Goal: Navigation & Orientation: Find specific page/section

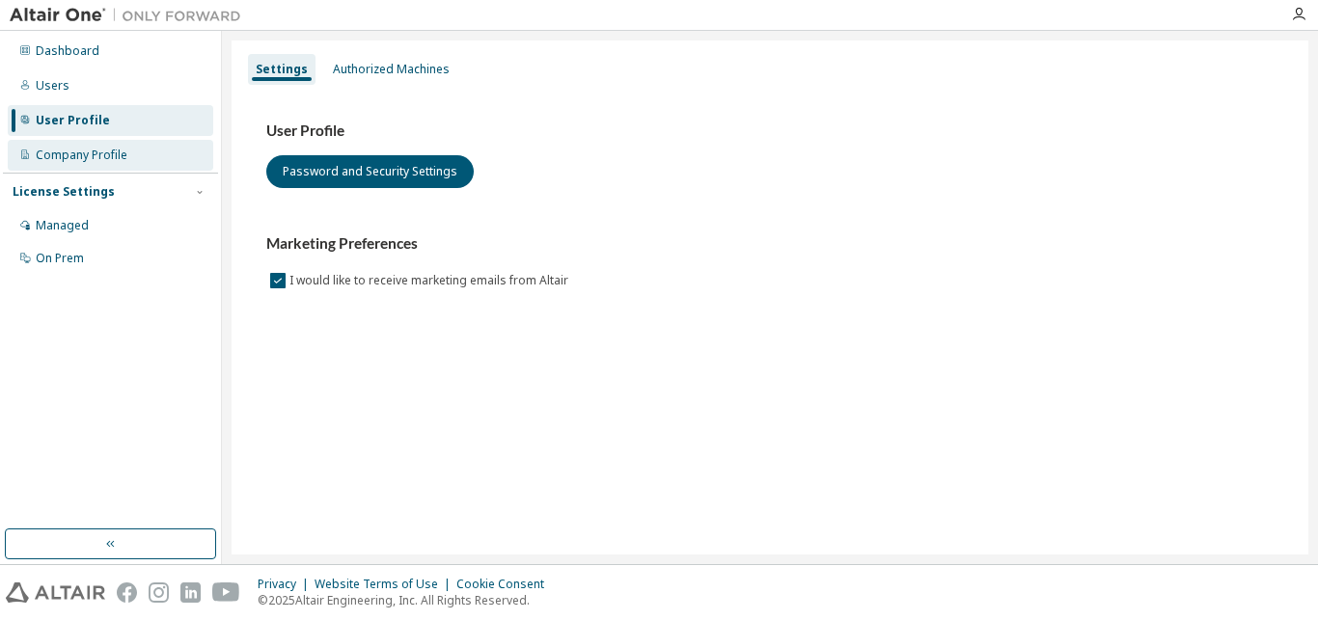
click at [104, 154] on div "Company Profile" at bounding box center [82, 155] width 92 height 15
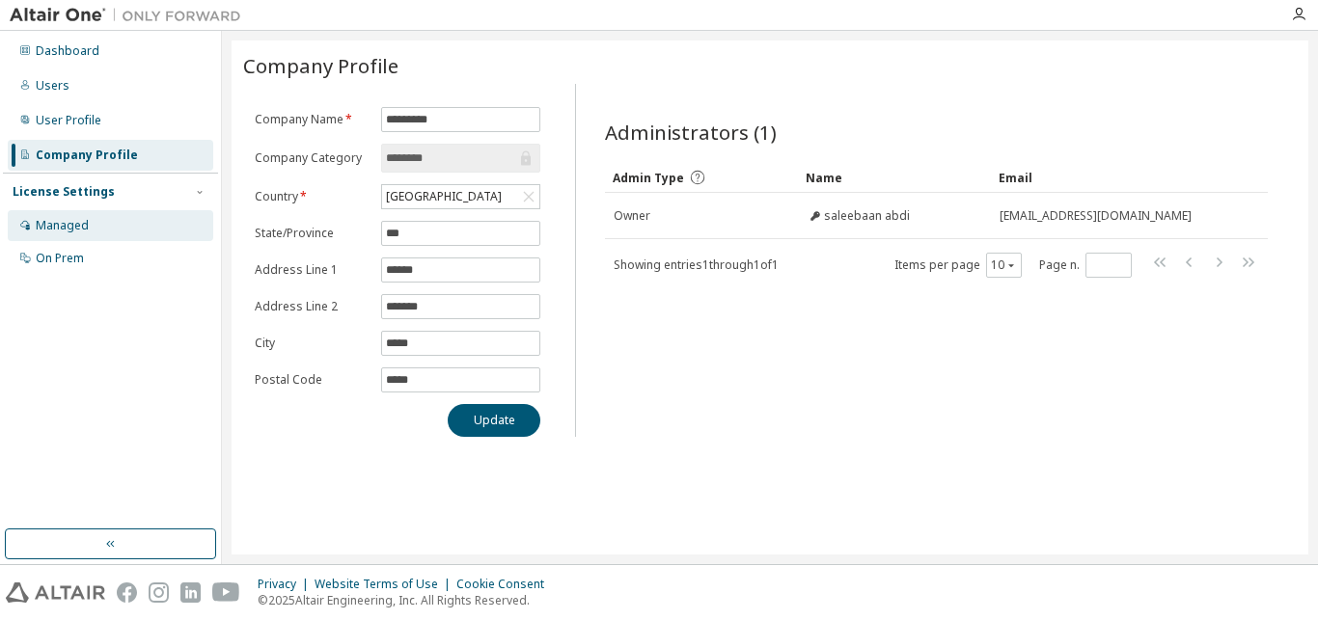
click at [96, 226] on div "Managed" at bounding box center [111, 225] width 206 height 31
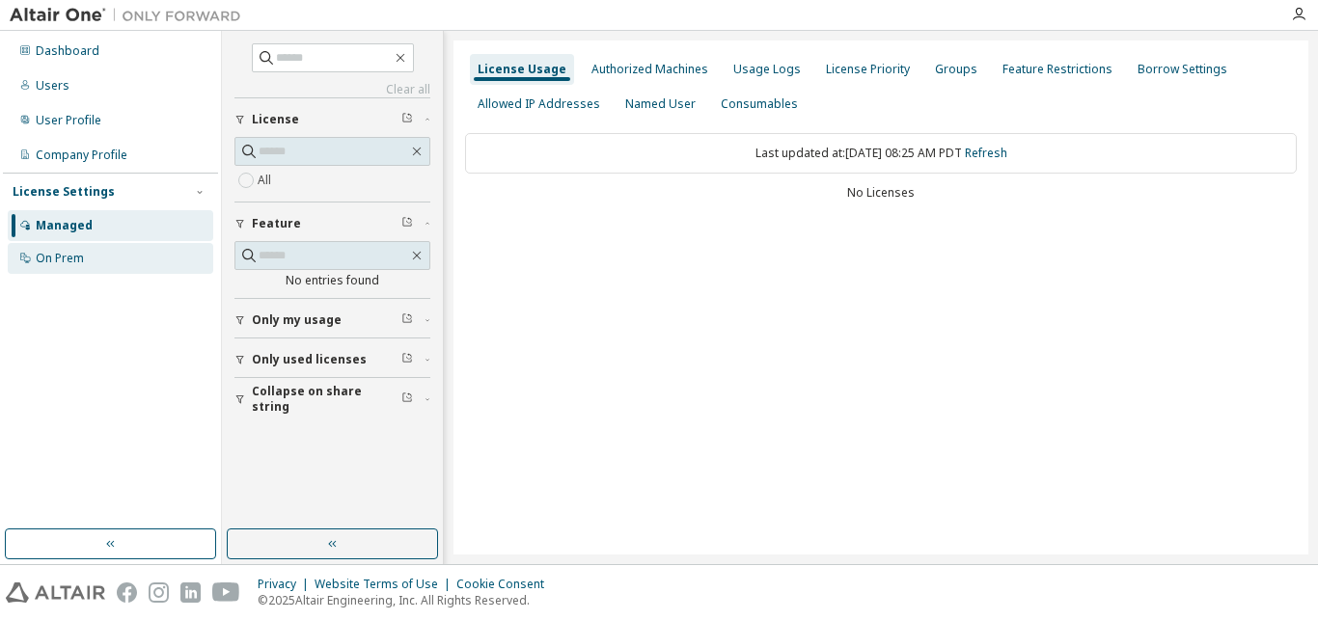
click at [81, 250] on div "On Prem" at bounding box center [111, 258] width 206 height 31
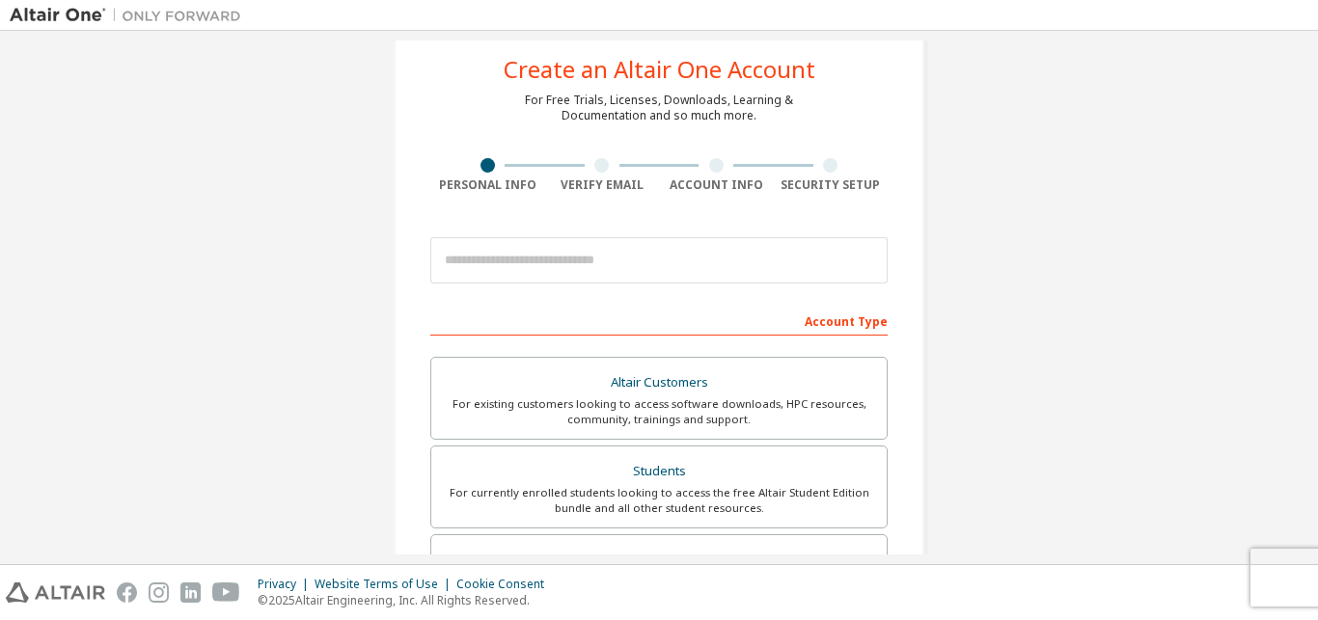
scroll to position [41, 0]
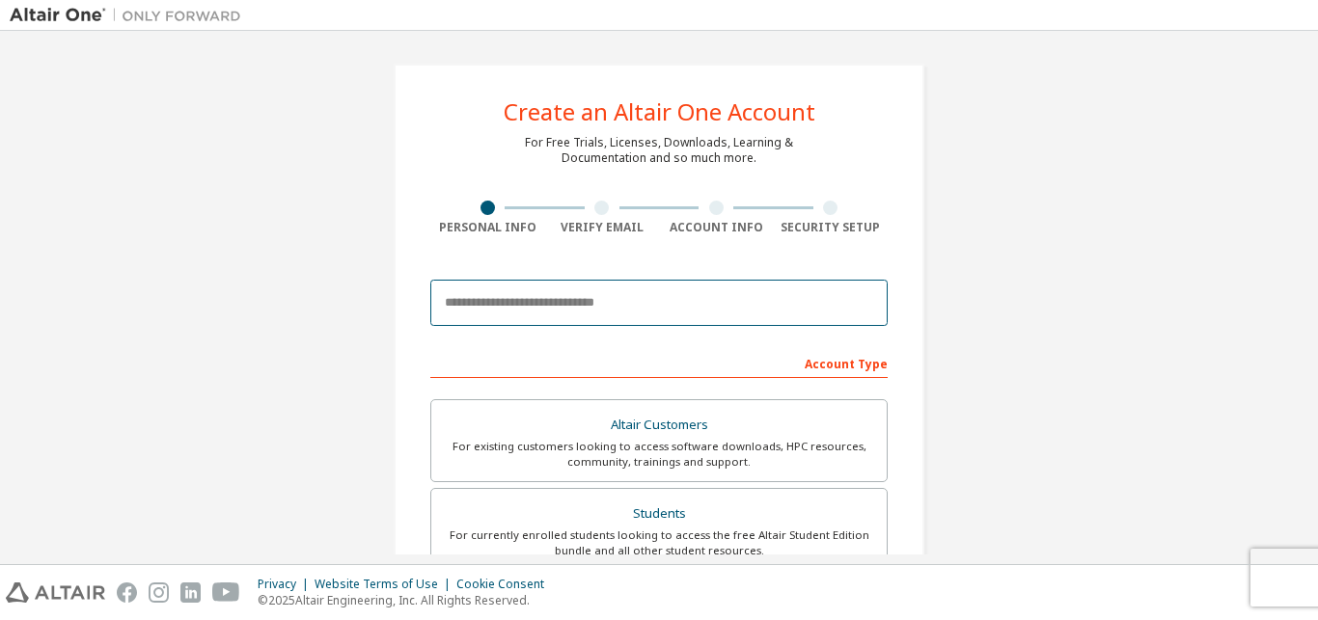
click at [457, 305] on input "email" at bounding box center [658, 303] width 457 height 46
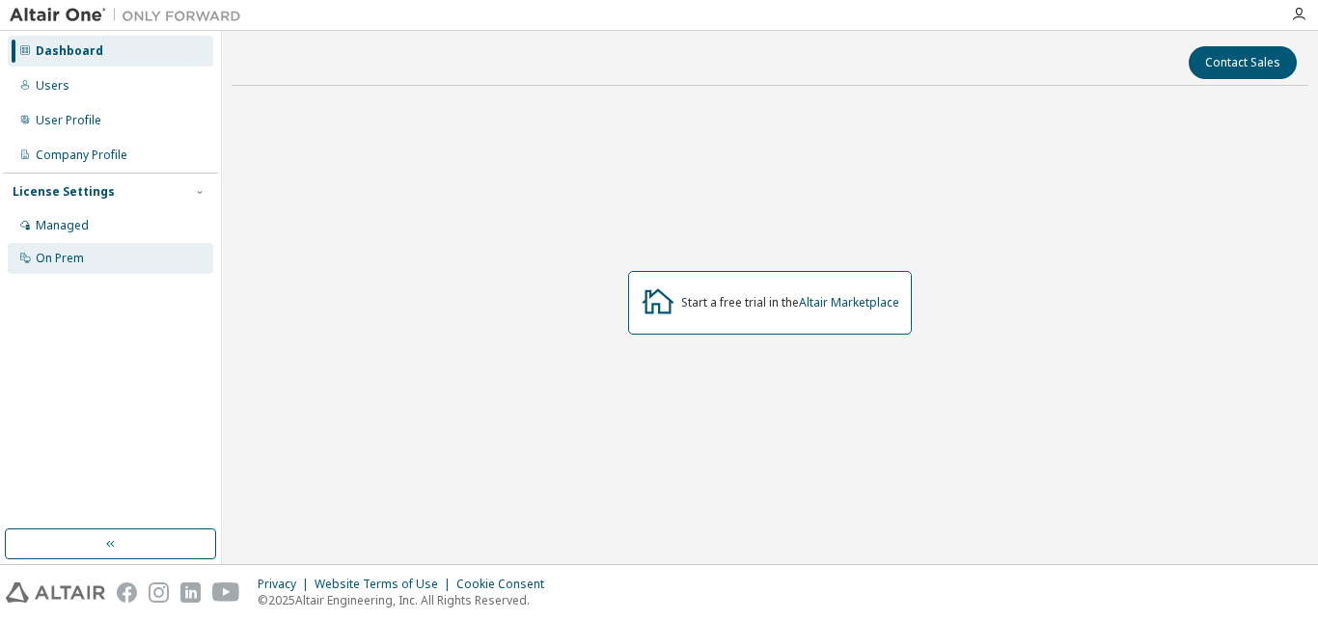
click at [69, 259] on div "On Prem" at bounding box center [60, 258] width 48 height 15
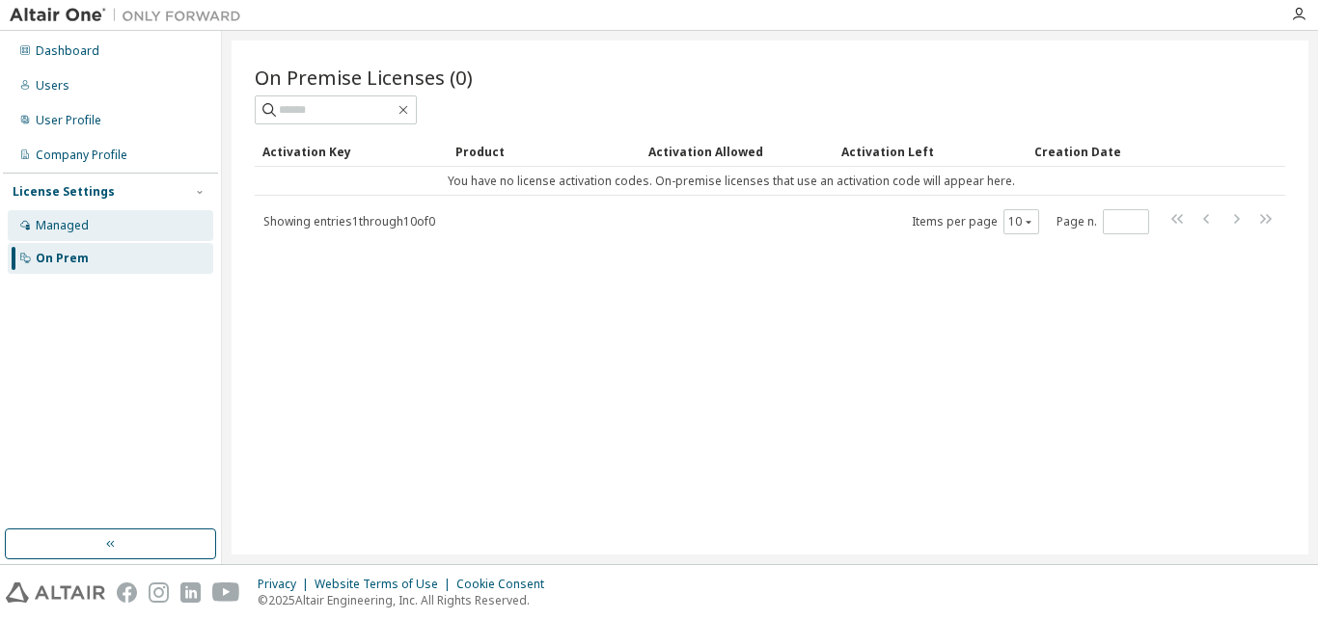
click at [83, 212] on div "Managed" at bounding box center [111, 225] width 206 height 31
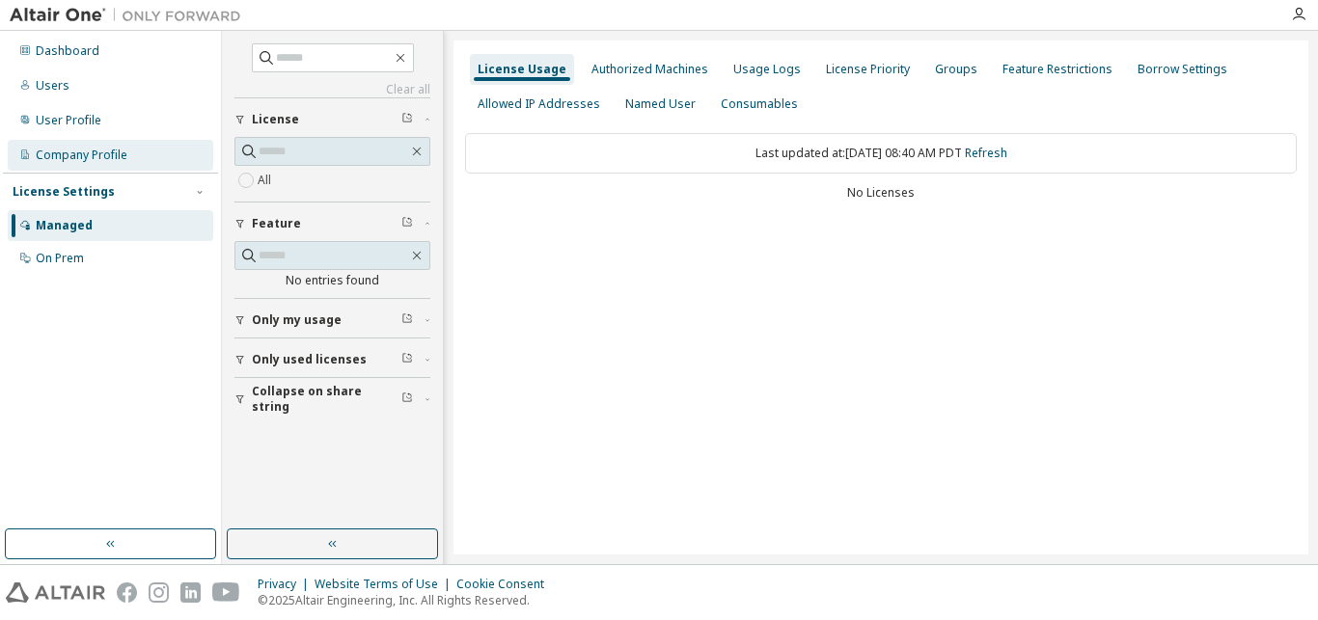
click at [127, 154] on div "Company Profile" at bounding box center [111, 155] width 206 height 31
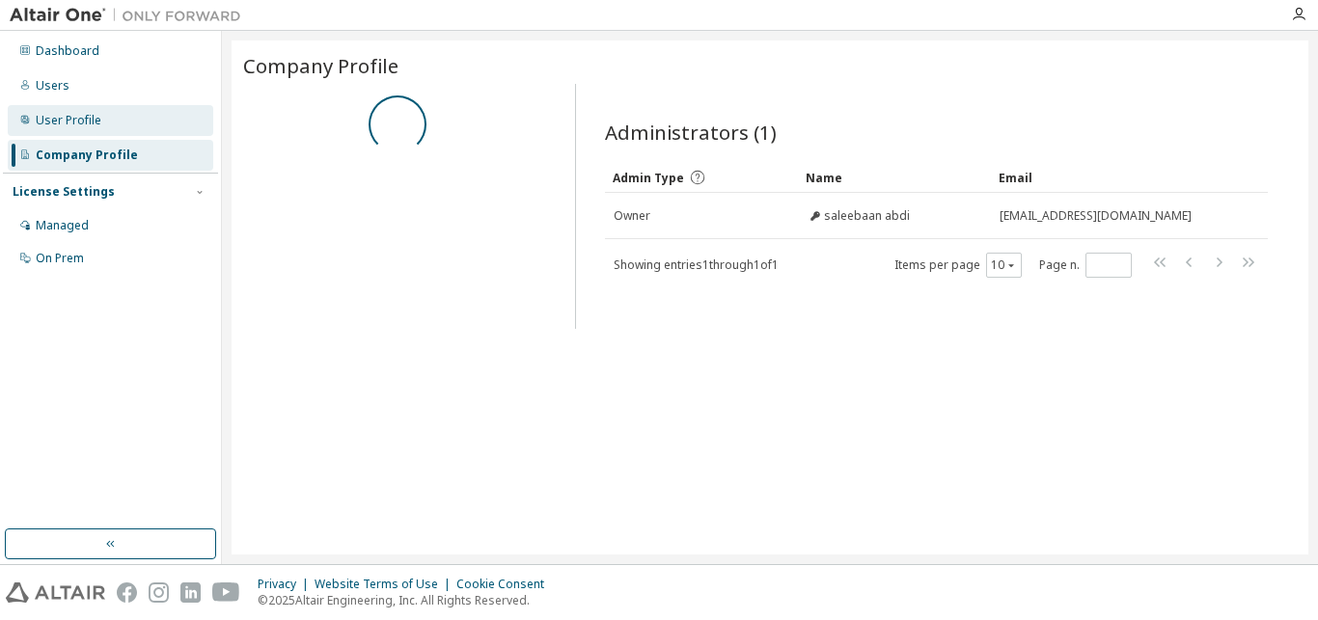
click at [77, 122] on div "User Profile" at bounding box center [69, 120] width 66 height 15
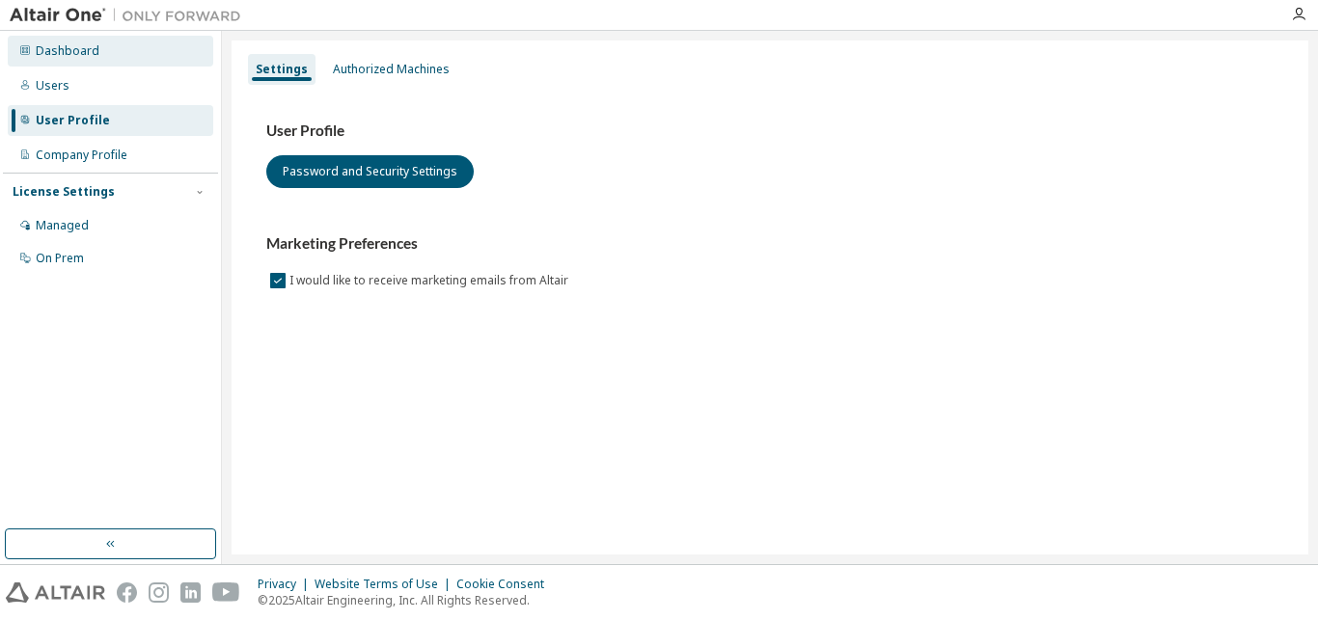
click at [81, 49] on div "Dashboard" at bounding box center [68, 50] width 64 height 15
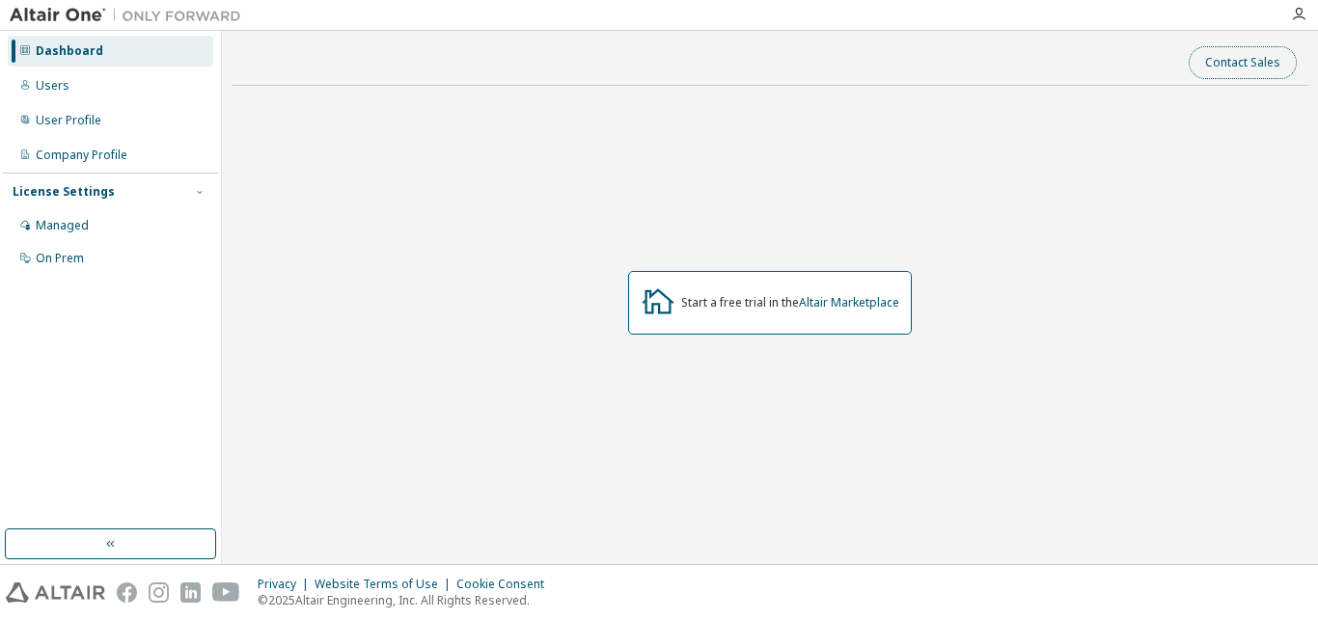
click at [1278, 53] on button "Contact Sales" at bounding box center [1243, 62] width 108 height 33
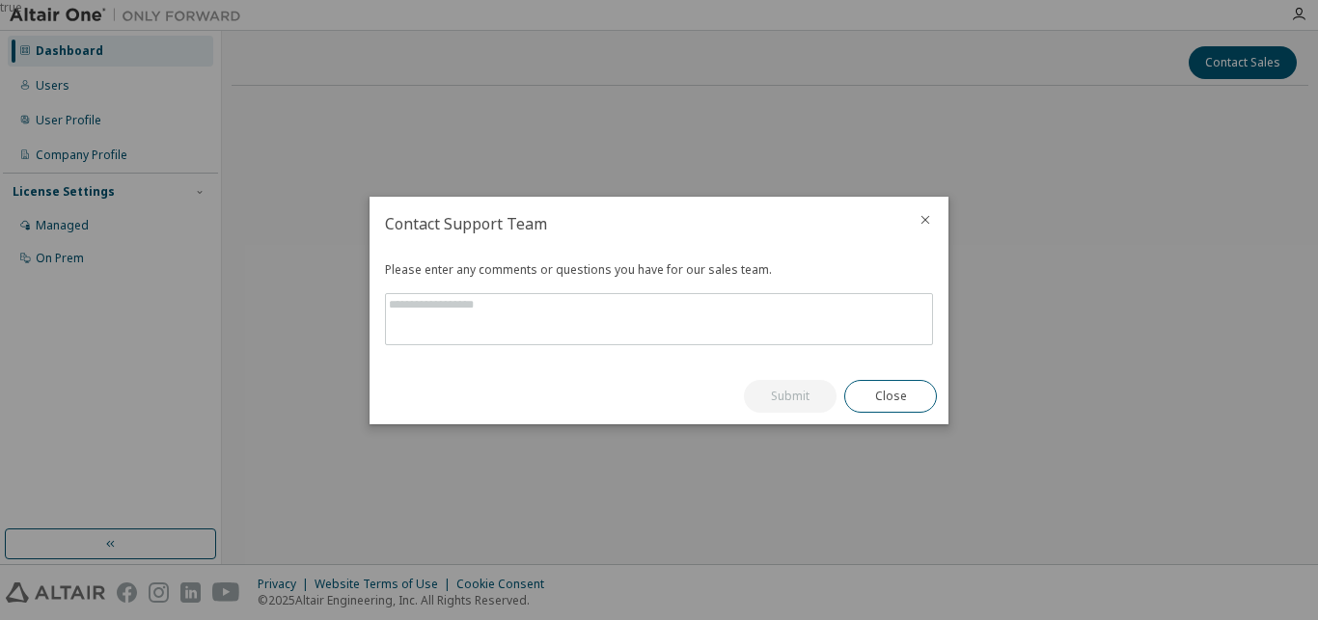
click at [921, 224] on icon "close" at bounding box center [925, 219] width 15 height 15
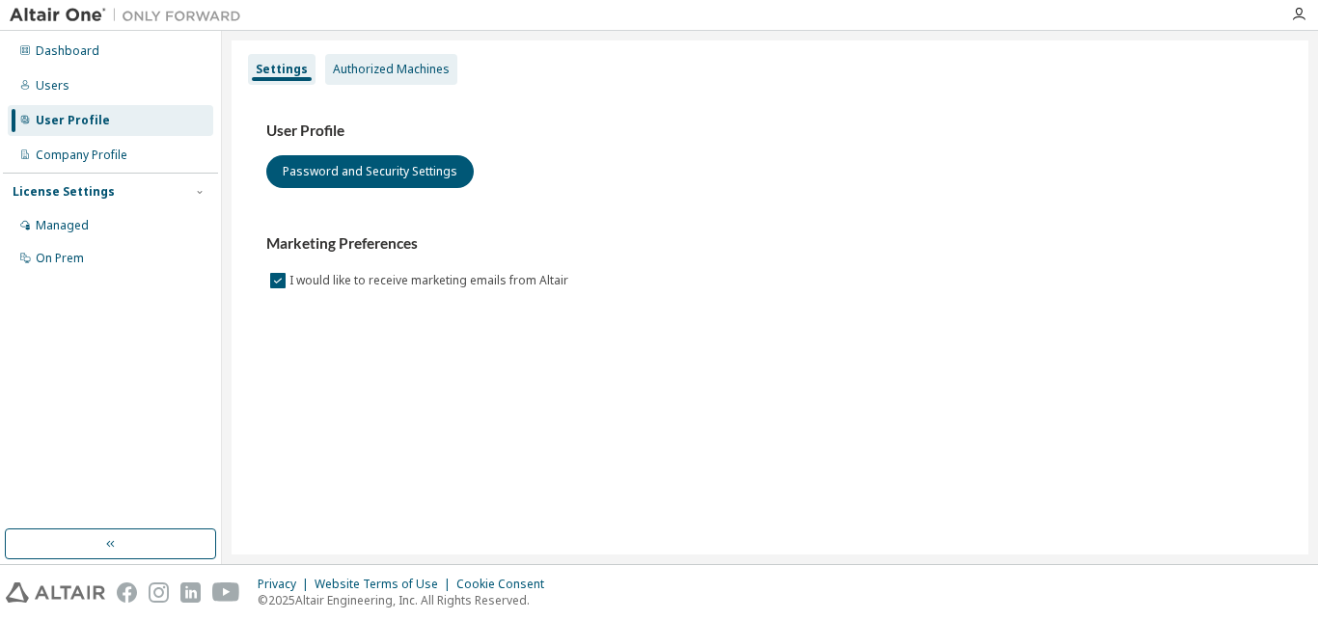
click at [369, 66] on div "Authorized Machines" at bounding box center [391, 69] width 117 height 15
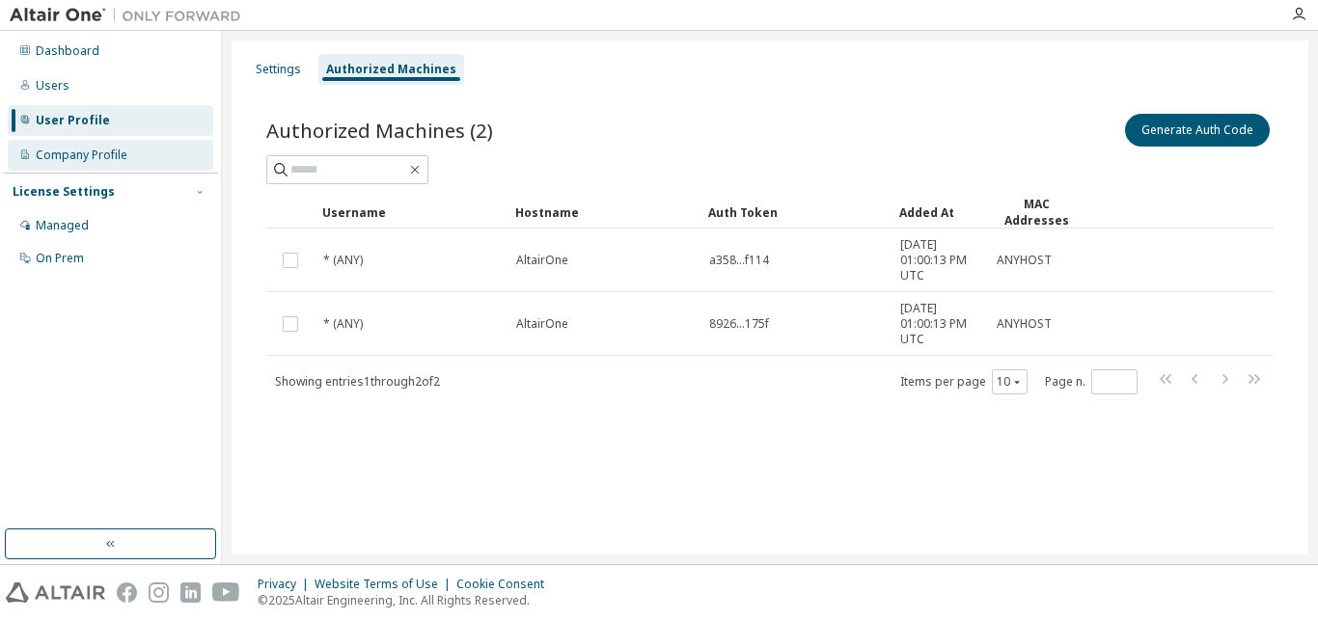
click at [99, 156] on div "Company Profile" at bounding box center [82, 155] width 92 height 15
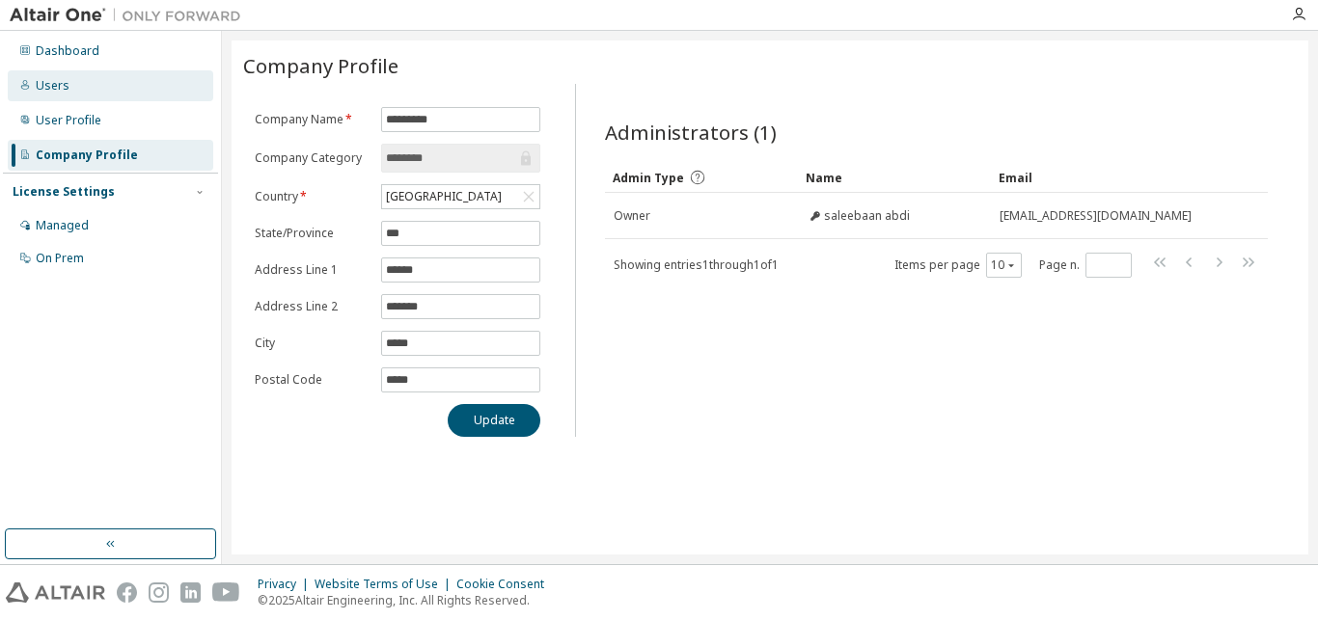
click at [112, 96] on div "Users" at bounding box center [111, 85] width 206 height 31
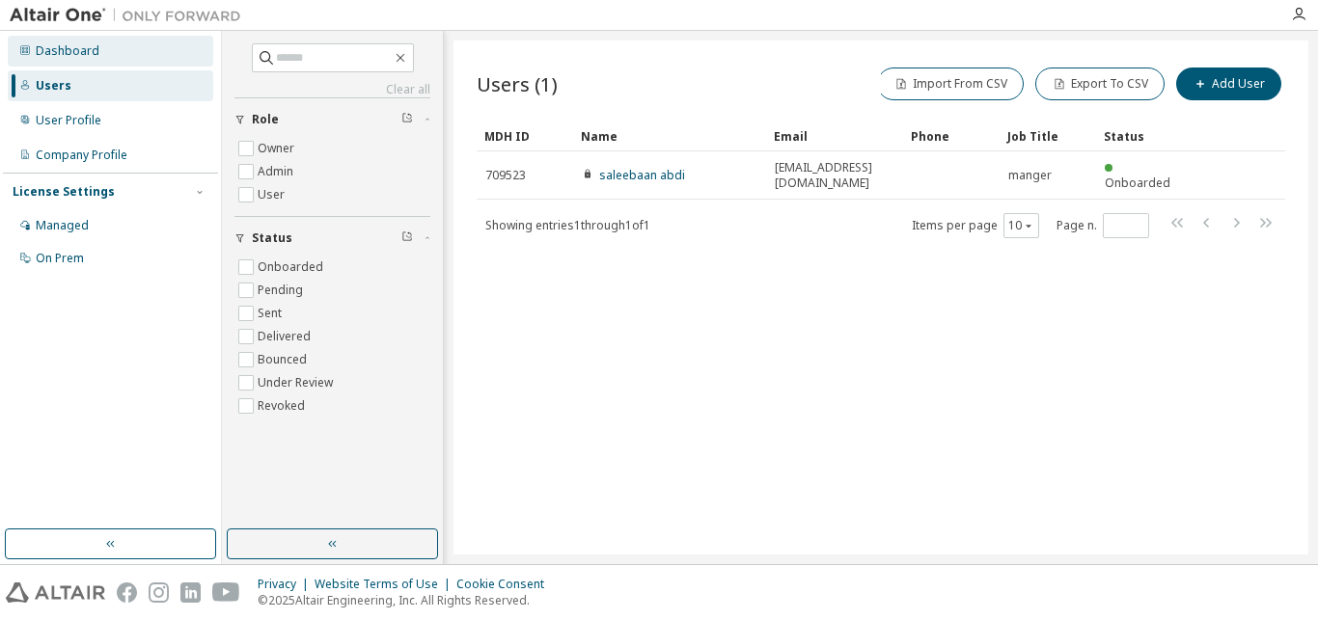
click at [125, 49] on div "Dashboard" at bounding box center [111, 51] width 206 height 31
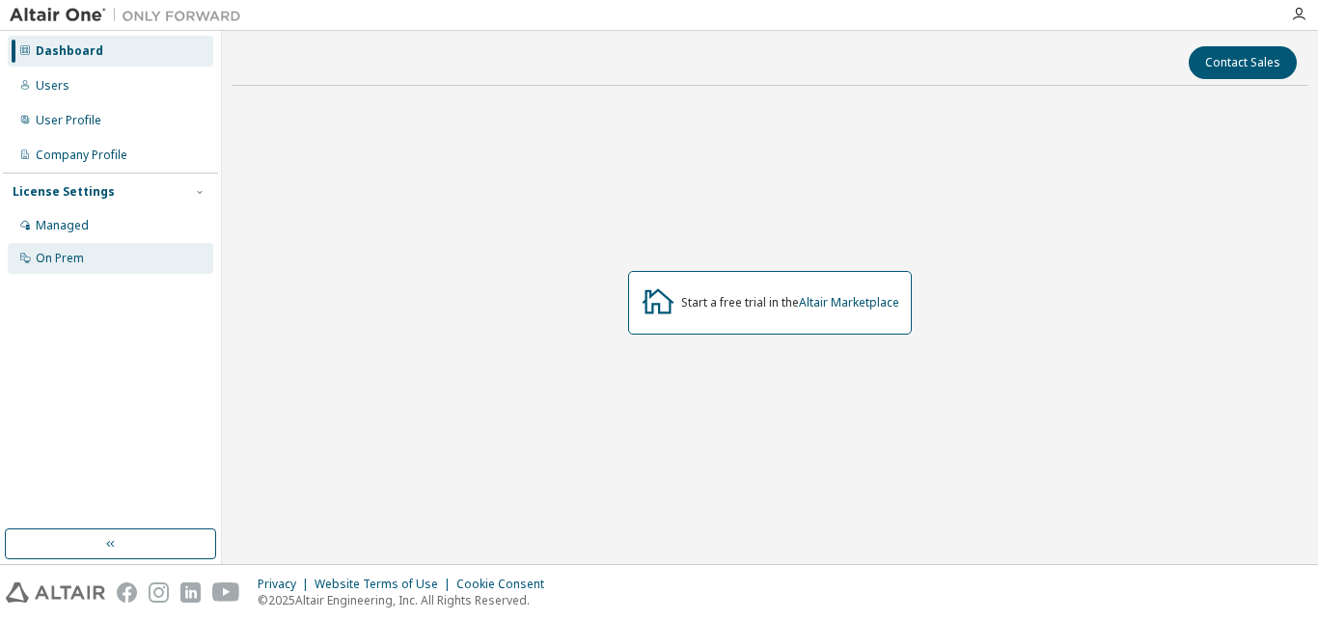
click at [124, 255] on div "On Prem" at bounding box center [111, 258] width 206 height 31
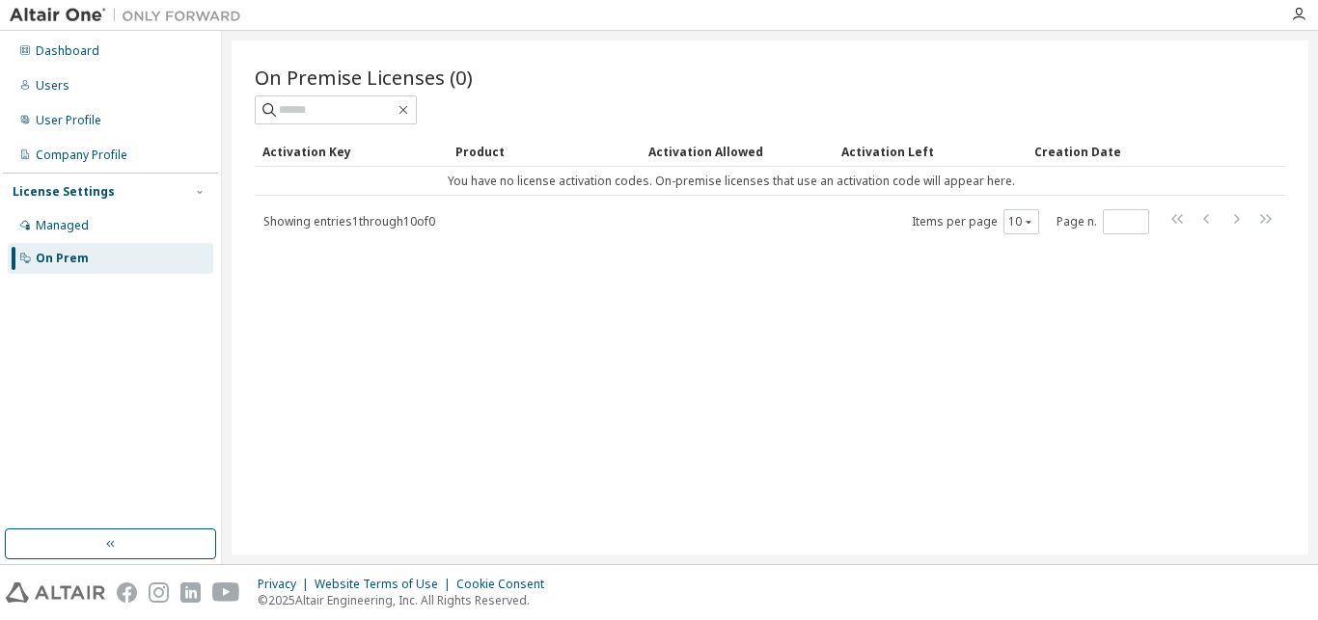
click at [1301, 6] on div at bounding box center [1298, 14] width 39 height 29
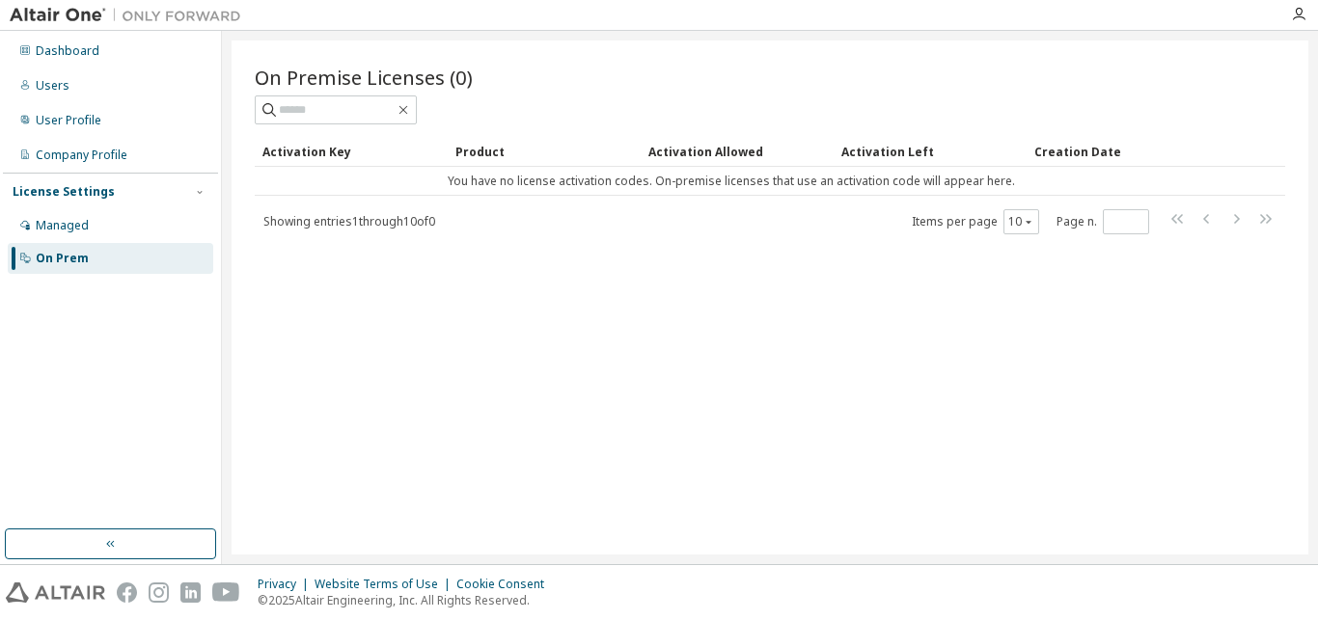
click at [1301, 6] on div at bounding box center [1298, 14] width 39 height 29
drag, startPoint x: 1301, startPoint y: 6, endPoint x: 1207, endPoint y: -22, distance: 97.7
click at [1207, 0] on div "Dashboard Users User Profile Company Profile License Settings Managed On Prem O…" at bounding box center [659, 310] width 1318 height 620
